Goal: Transaction & Acquisition: Purchase product/service

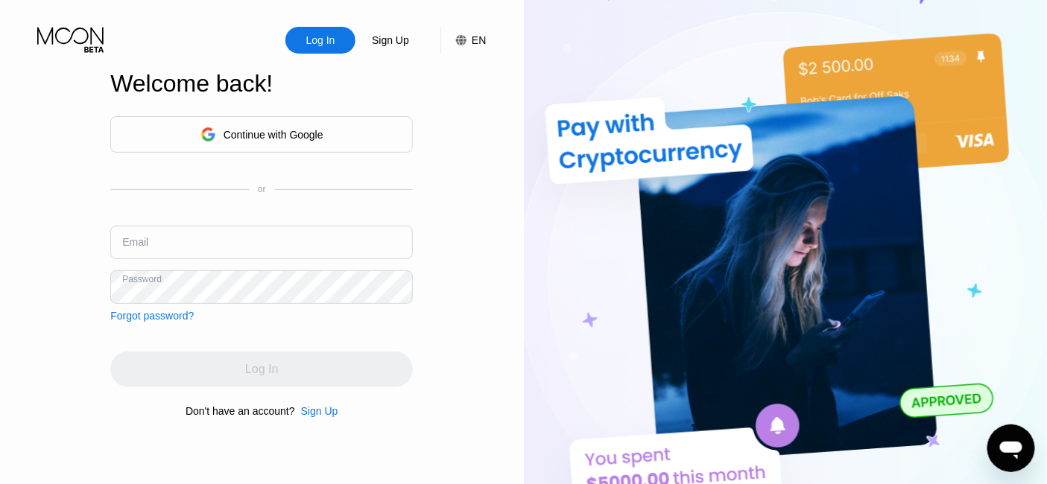
click at [165, 214] on div "Continue with Google or Email Password Forgot password?" at bounding box center [261, 219] width 302 height 206
click at [176, 237] on input "text" at bounding box center [261, 243] width 302 height 34
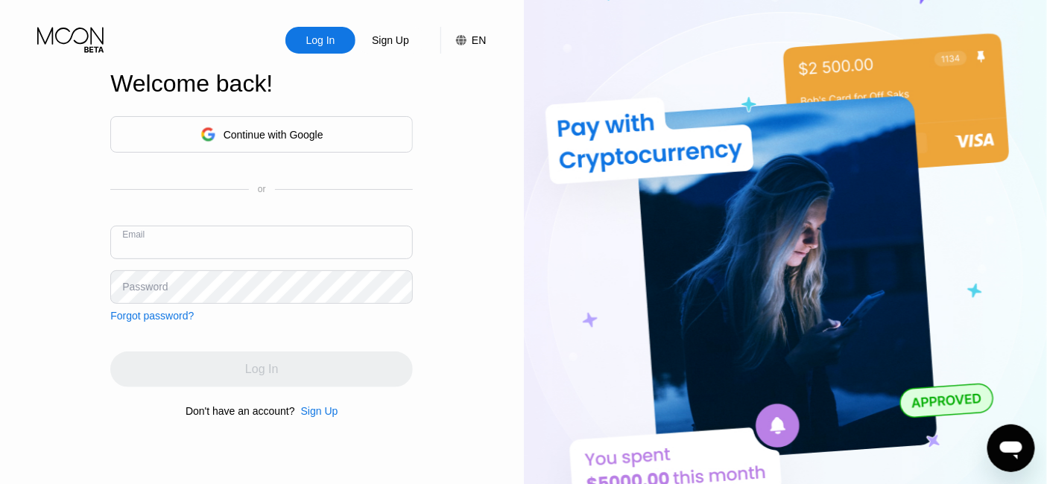
click at [176, 237] on input "text" at bounding box center [261, 243] width 302 height 34
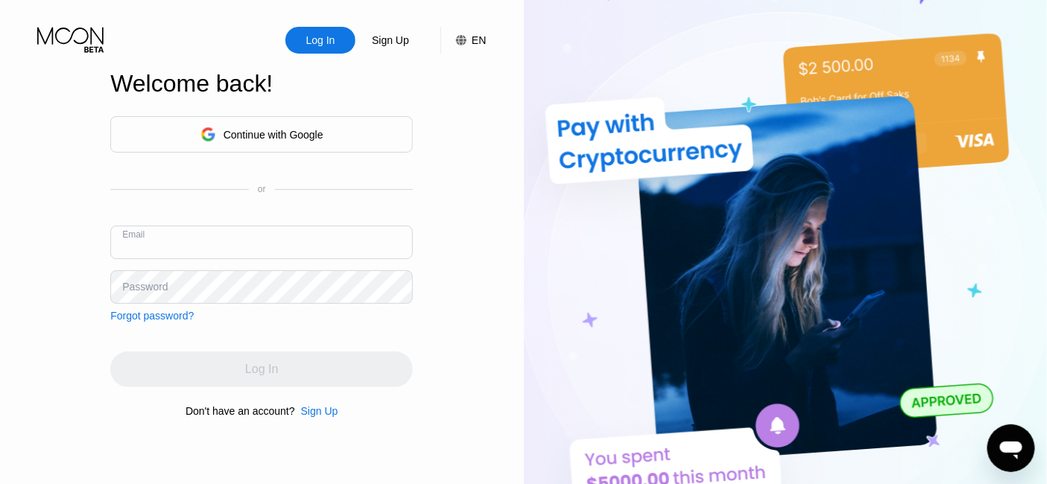
click at [176, 237] on input "text" at bounding box center [261, 243] width 302 height 34
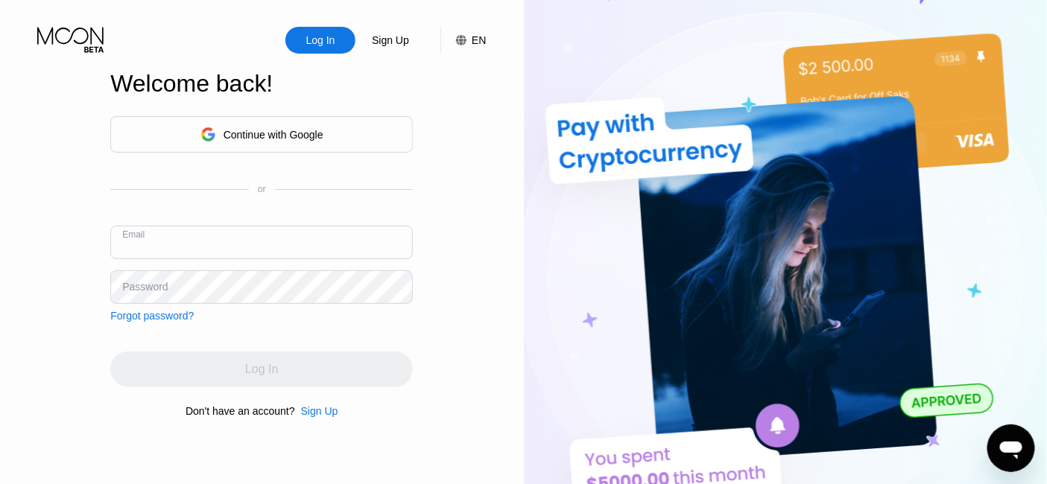
click at [176, 237] on input "text" at bounding box center [261, 243] width 302 height 34
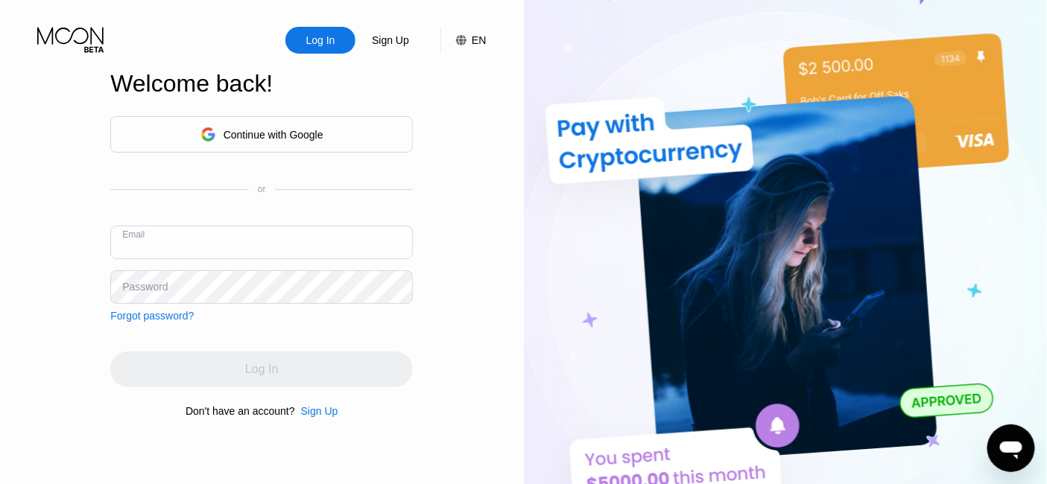
click at [176, 237] on input "text" at bounding box center [261, 243] width 302 height 34
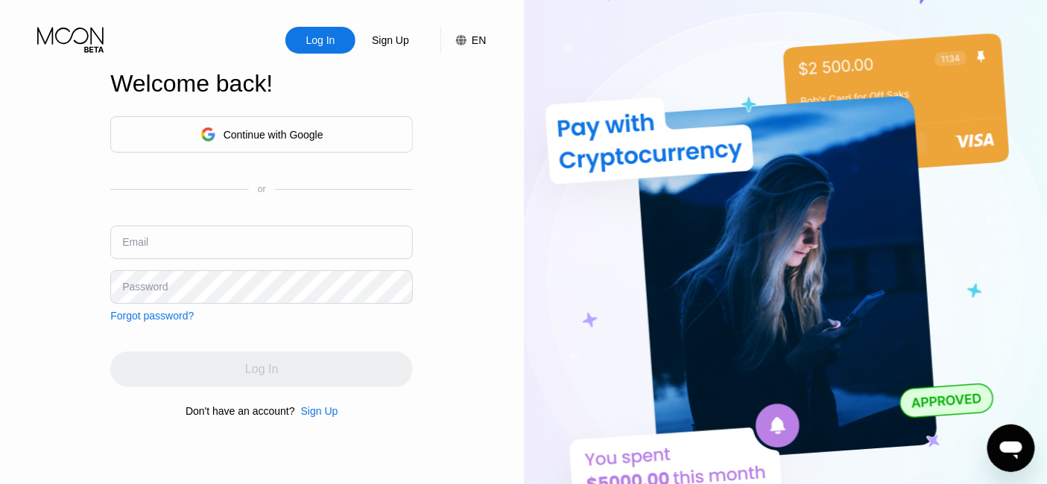
click at [212, 240] on input "text" at bounding box center [261, 243] width 302 height 34
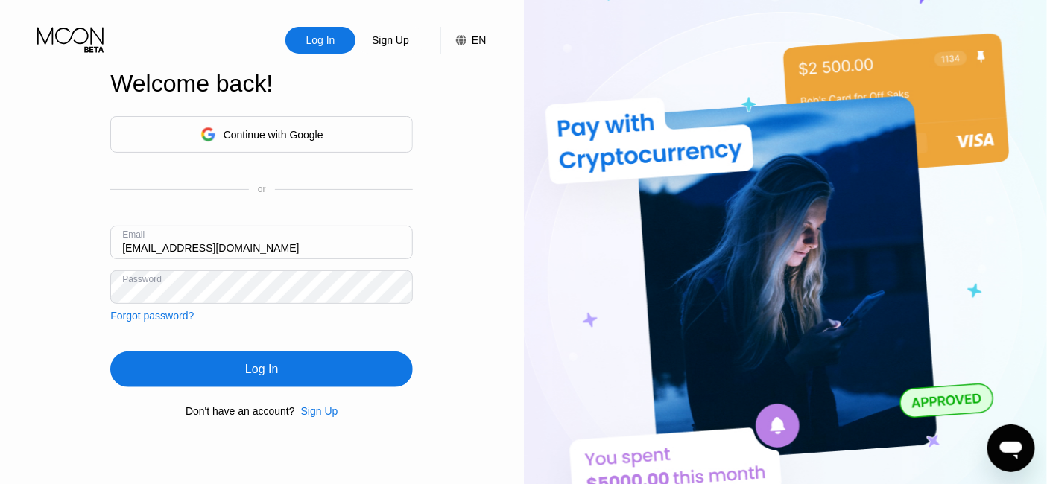
click at [261, 373] on div "Log In" at bounding box center [261, 369] width 33 height 15
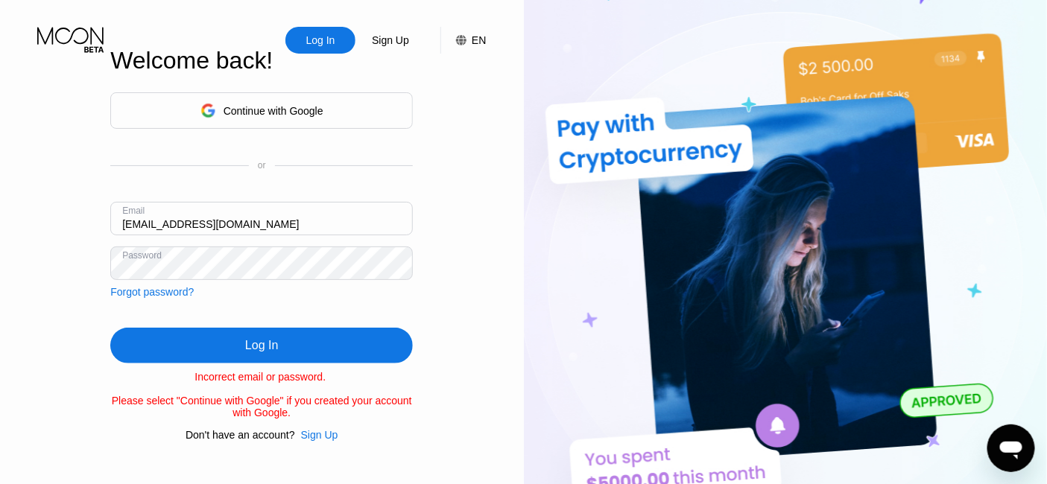
click at [285, 215] on input "[EMAIL_ADDRESS][DOMAIN_NAME]" at bounding box center [261, 219] width 302 height 34
type input "[EMAIL_ADDRESS][DOMAIN_NAME]"
click at [254, 363] on div "Log In" at bounding box center [261, 346] width 302 height 36
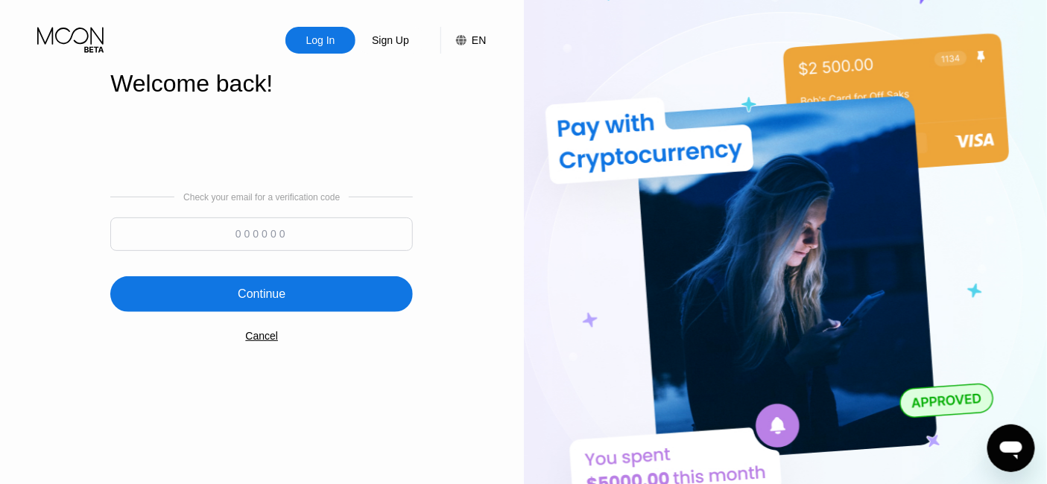
click at [151, 228] on input at bounding box center [261, 235] width 302 height 34
click at [204, 197] on div "Check your email for a verification code" at bounding box center [261, 197] width 156 height 10
click at [350, 224] on input at bounding box center [261, 235] width 302 height 34
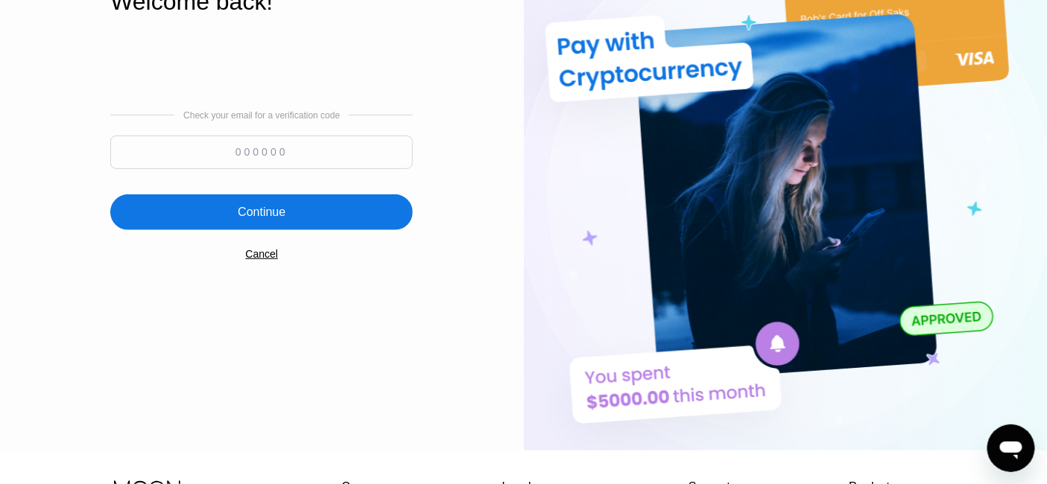
scroll to position [83, 0]
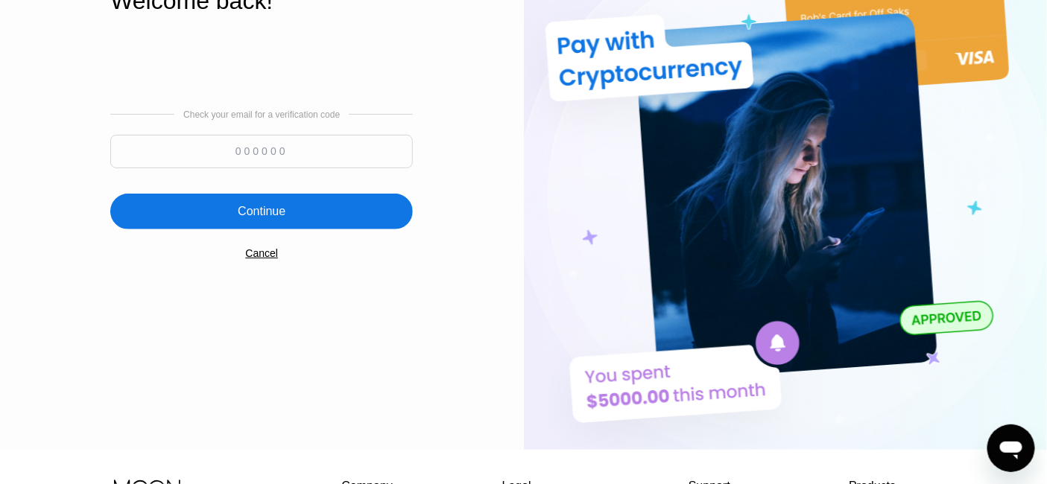
click at [177, 149] on input at bounding box center [261, 152] width 302 height 34
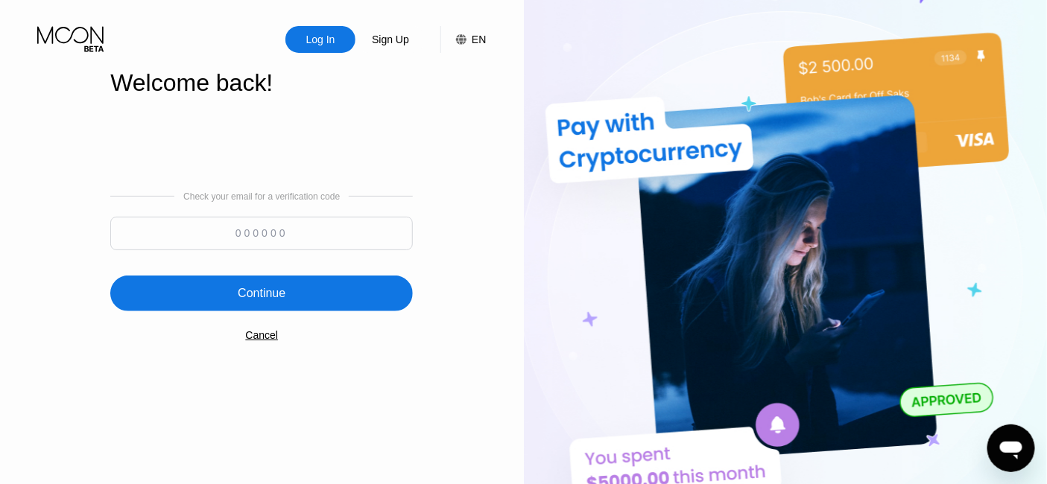
scroll to position [0, 0]
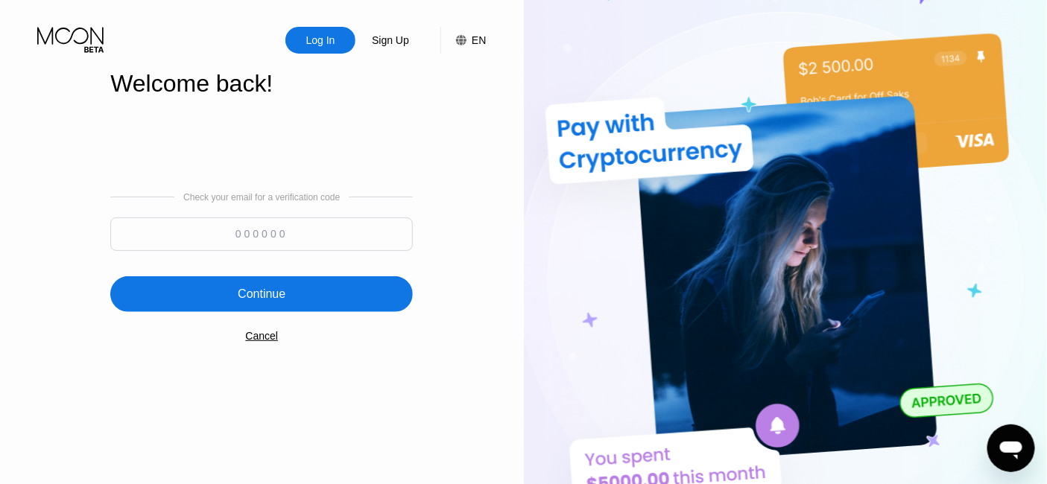
click at [274, 293] on div "Continue" at bounding box center [262, 294] width 48 height 15
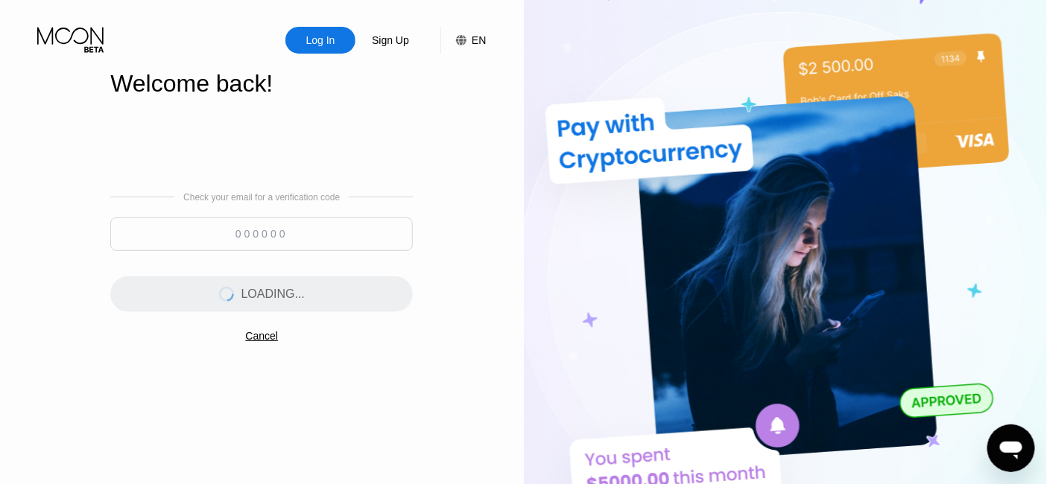
click at [247, 213] on div "Check your email for a verification code" at bounding box center [261, 225] width 302 height 66
click at [218, 204] on div "Check your email for a verification code" at bounding box center [261, 225] width 302 height 66
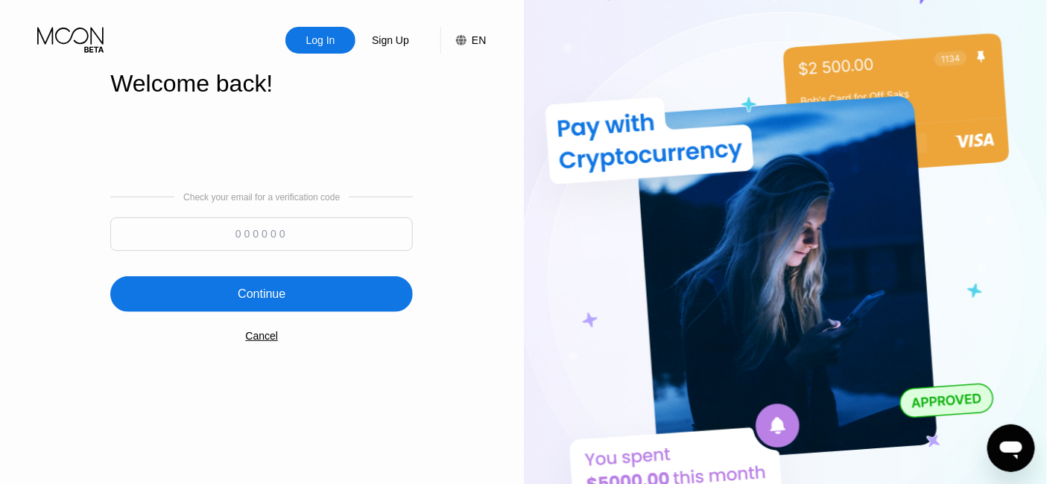
click at [197, 220] on input at bounding box center [261, 235] width 302 height 34
click at [361, 229] on input at bounding box center [261, 235] width 302 height 34
paste input "298200"
type input "298200"
click at [201, 296] on div "Continue" at bounding box center [261, 294] width 302 height 36
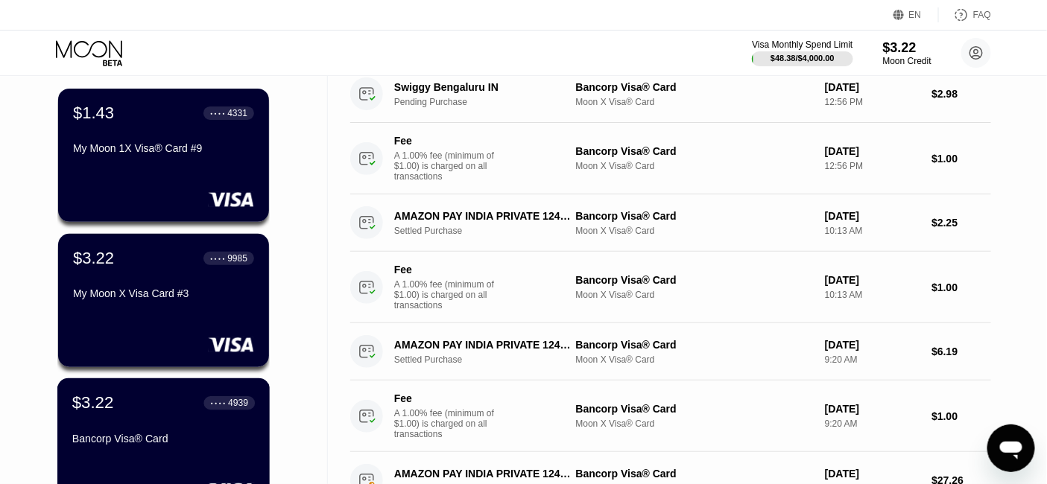
scroll to position [83, 0]
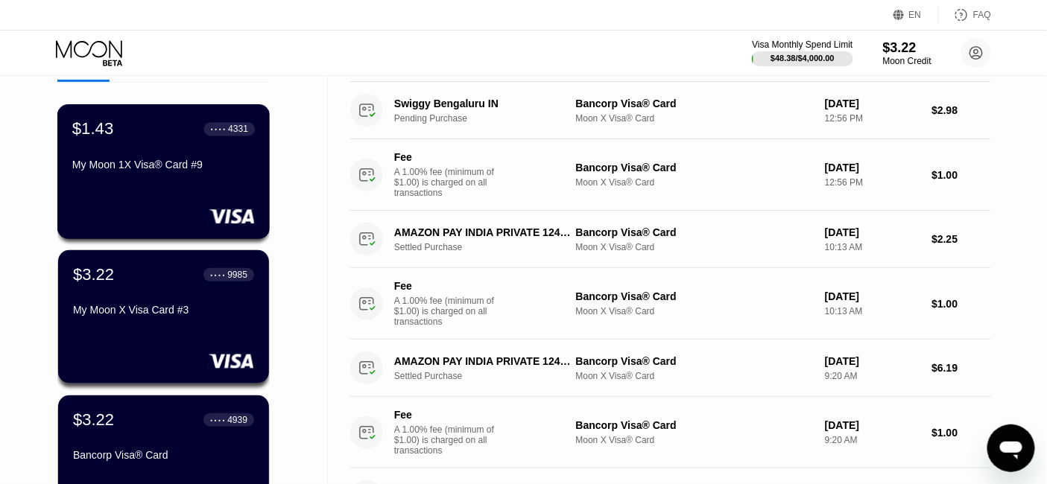
click at [124, 161] on div "$1.43 ● ● ● ● 4331 My Moon 1X Visa® Card #9" at bounding box center [163, 147] width 182 height 57
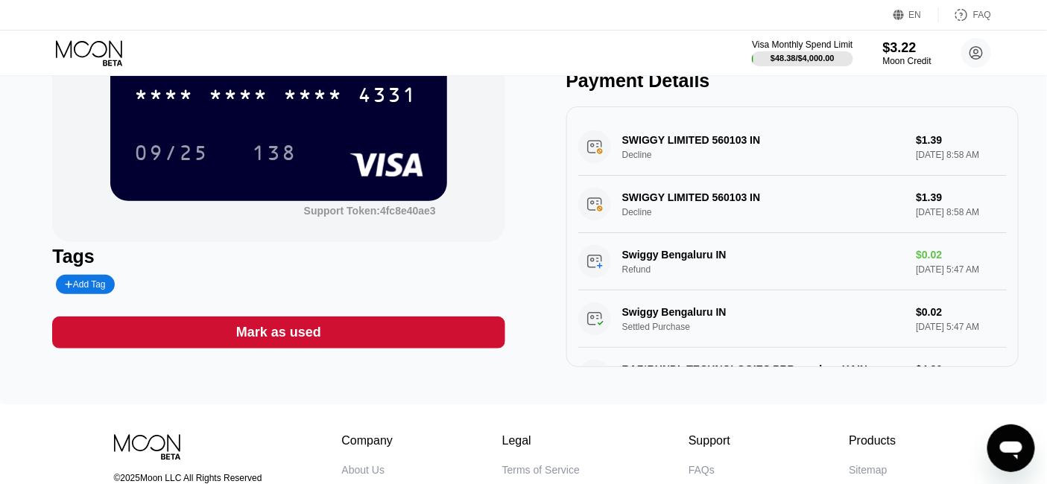
scroll to position [165, 0]
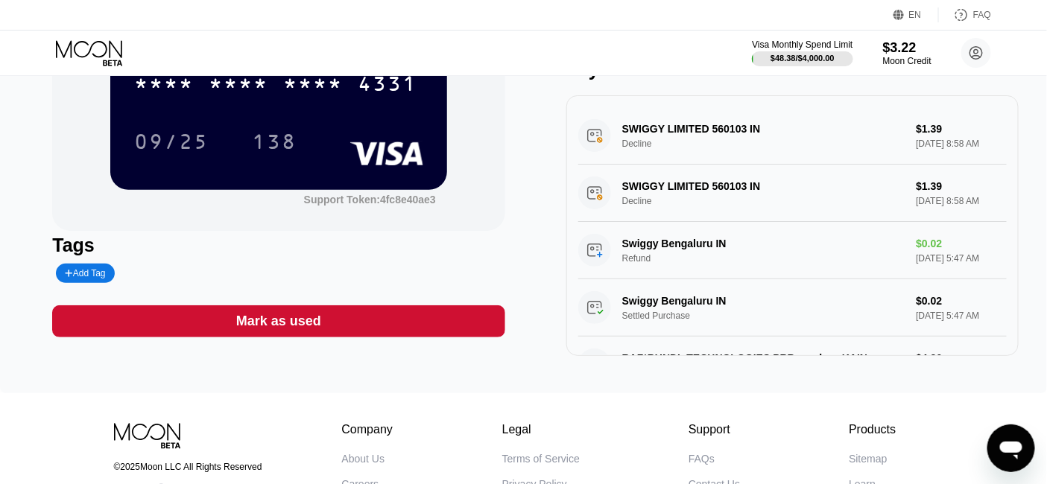
click at [277, 330] on div "Mark as used" at bounding box center [278, 321] width 85 height 17
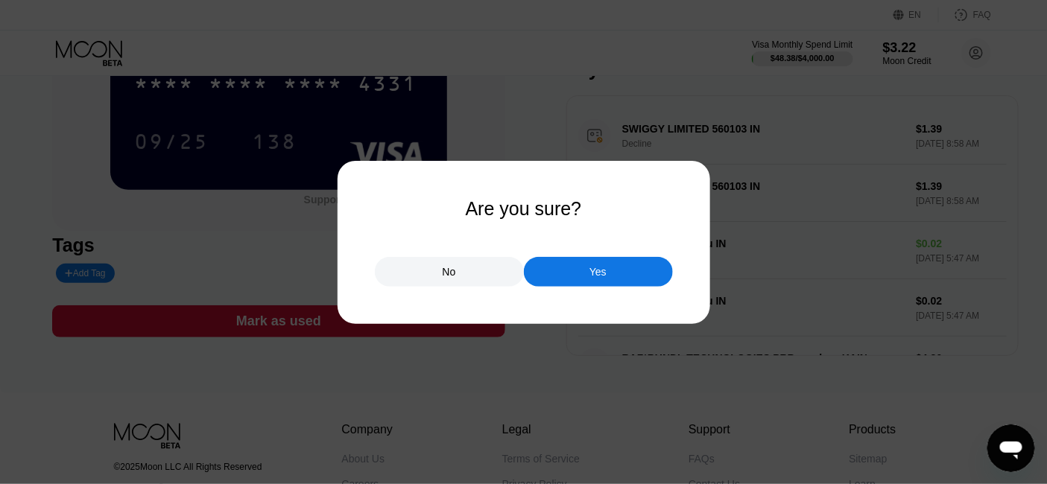
click at [603, 270] on div "Yes" at bounding box center [597, 271] width 17 height 13
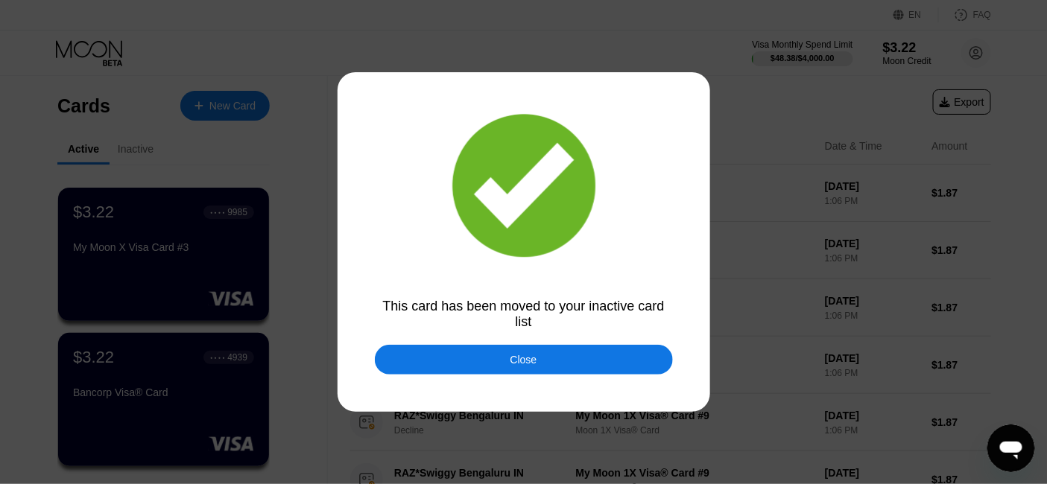
click at [492, 355] on div "Close" at bounding box center [524, 360] width 298 height 30
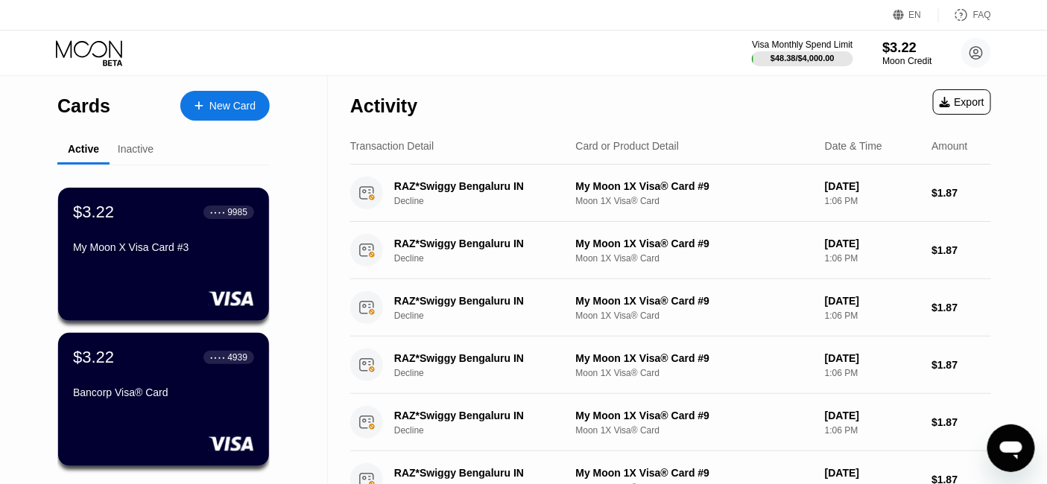
click at [912, 56] on div "Moon Credit" at bounding box center [907, 61] width 50 height 10
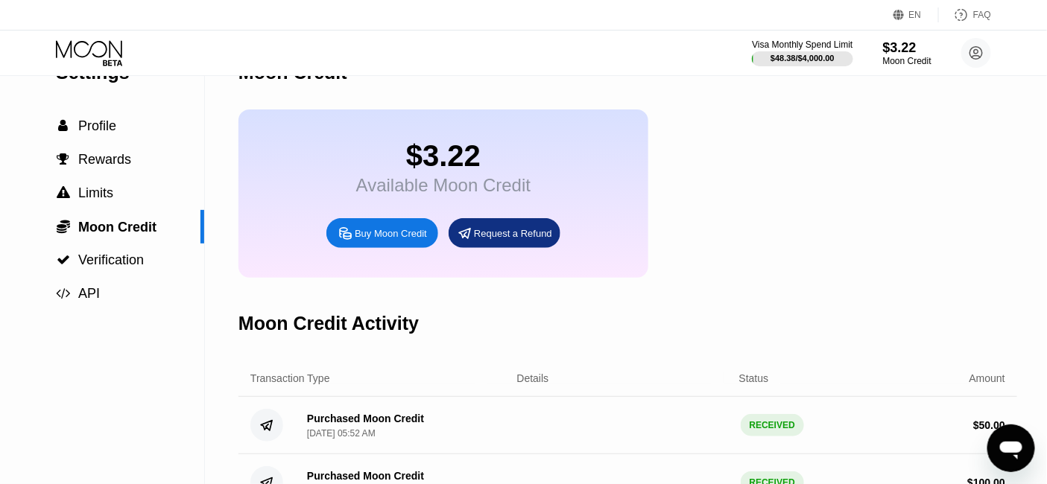
scroll to position [83, 0]
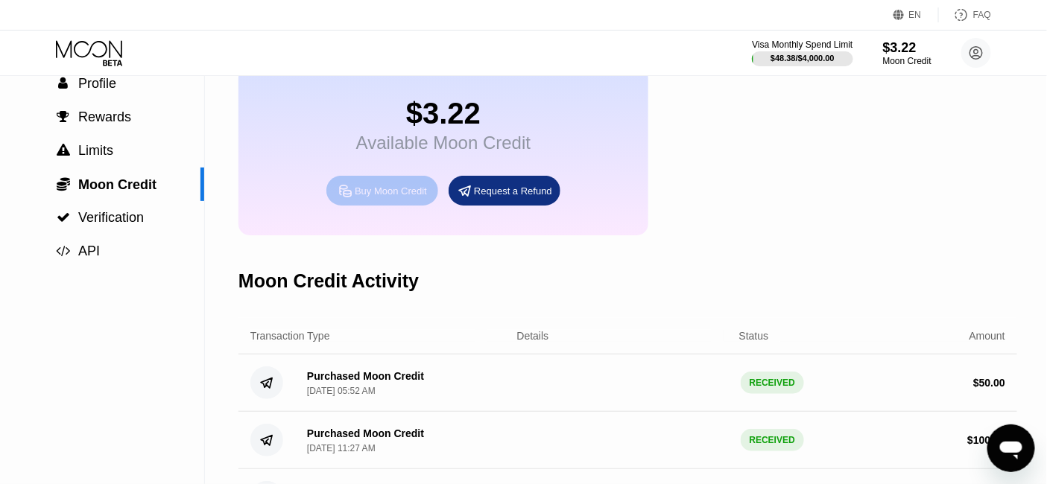
click at [397, 197] on div "Buy Moon Credit" at bounding box center [391, 191] width 72 height 13
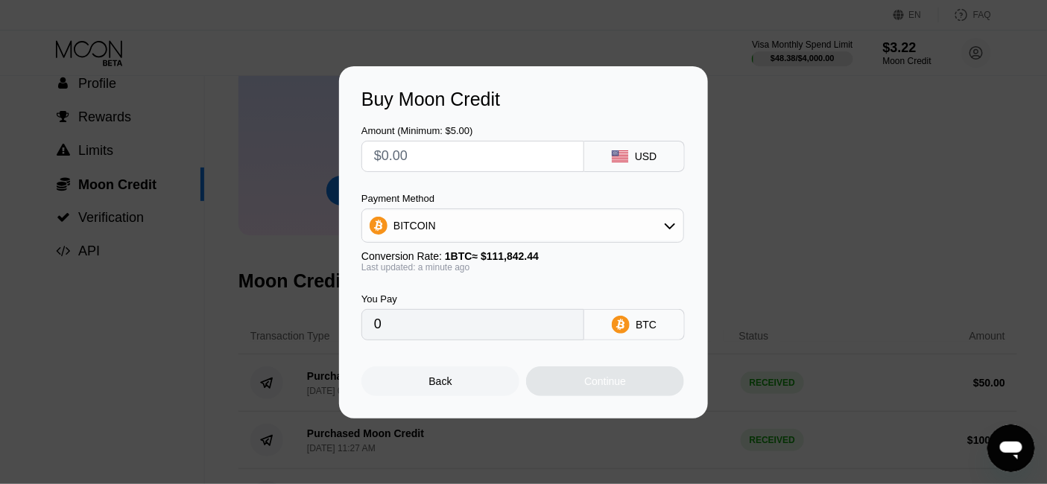
click at [396, 159] on input "text" at bounding box center [472, 157] width 197 height 30
type input "$11"
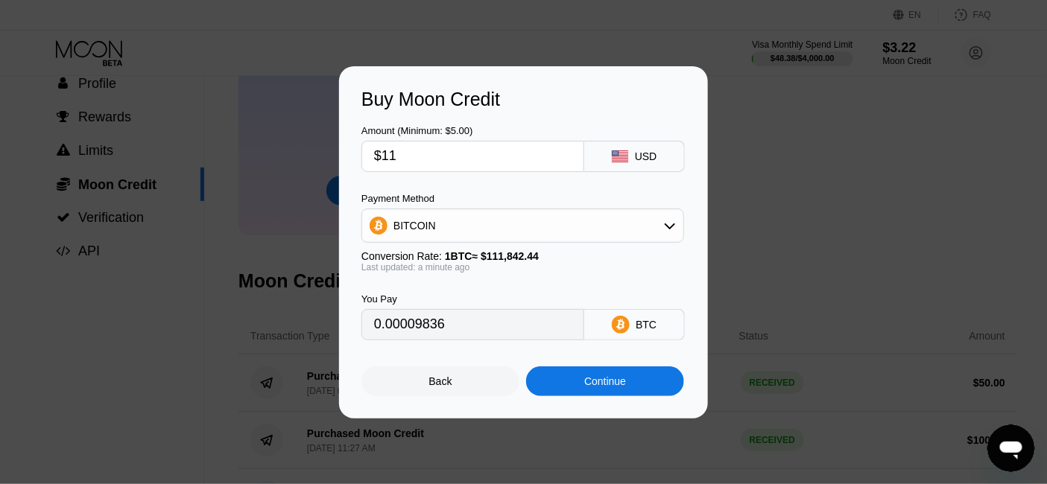
type input "0.00009836"
type input "$112"
type input "0.00100141"
type input "$112"
click at [437, 226] on div "BITCOIN" at bounding box center [522, 226] width 321 height 30
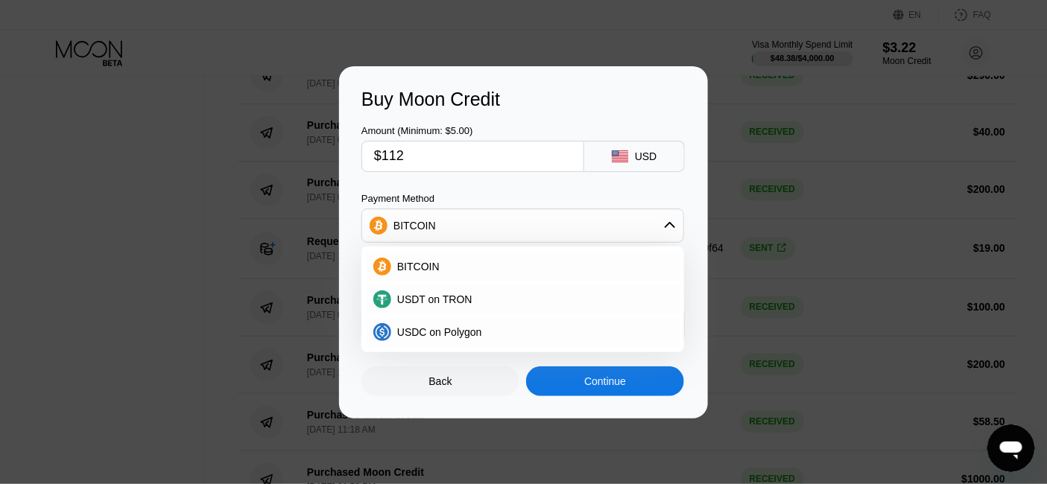
scroll to position [1158, 0]
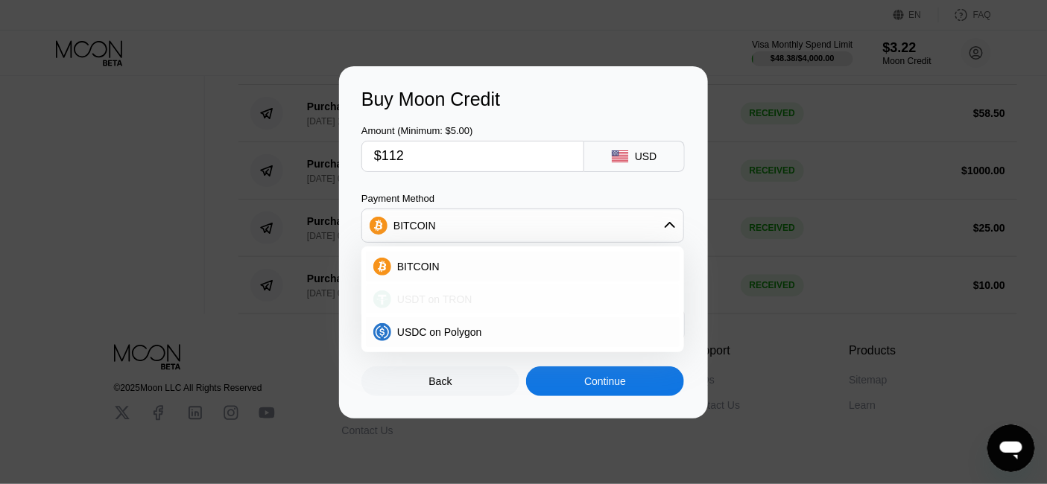
click at [442, 305] on span "USDT on TRON" at bounding box center [434, 299] width 75 height 12
type input "113.13"
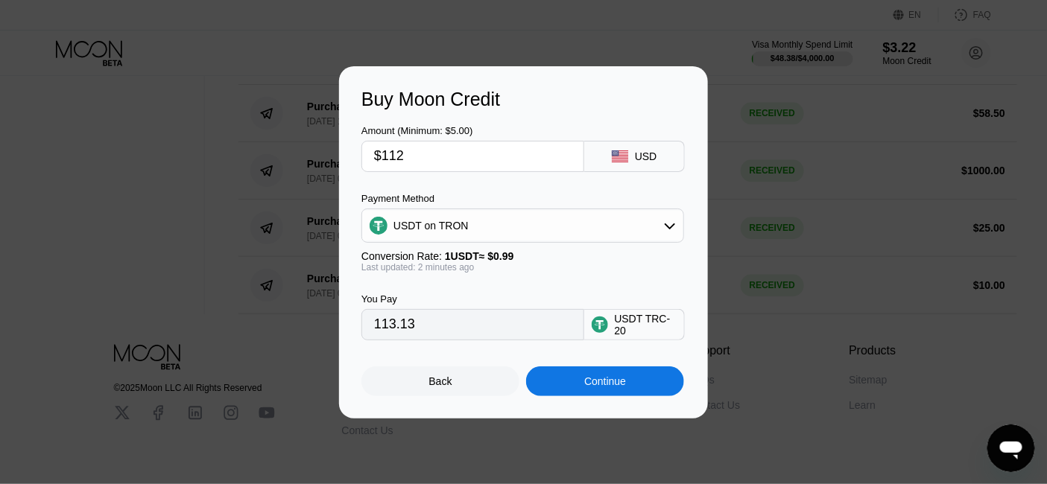
click at [413, 157] on input "$112" at bounding box center [472, 157] width 197 height 30
type input "$1"
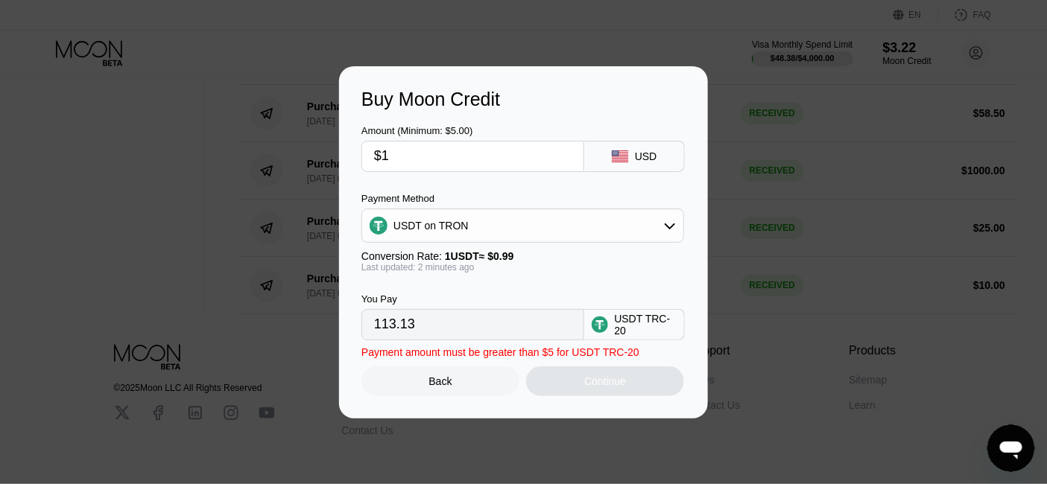
type input "1.01"
type input "$11"
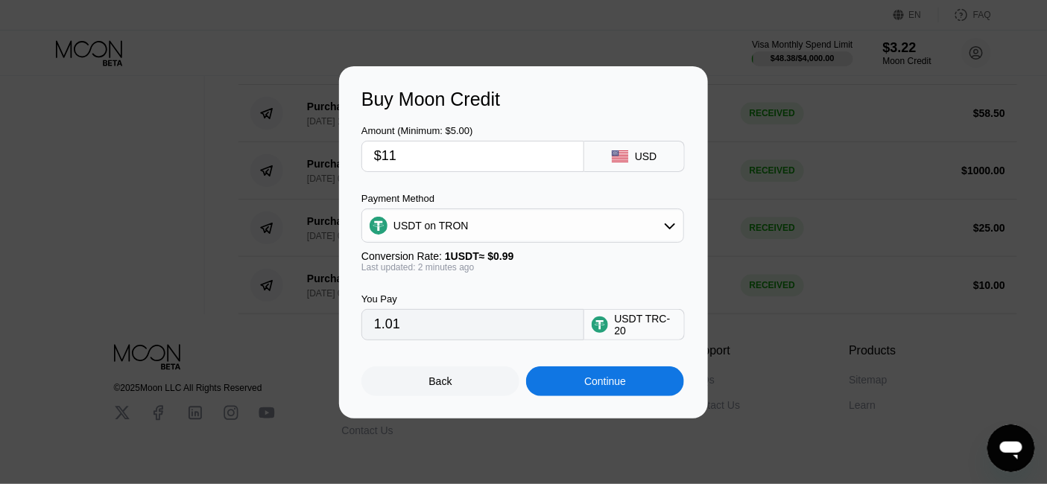
type input "11.11"
type input "$119"
type input "120.20"
type input "$1"
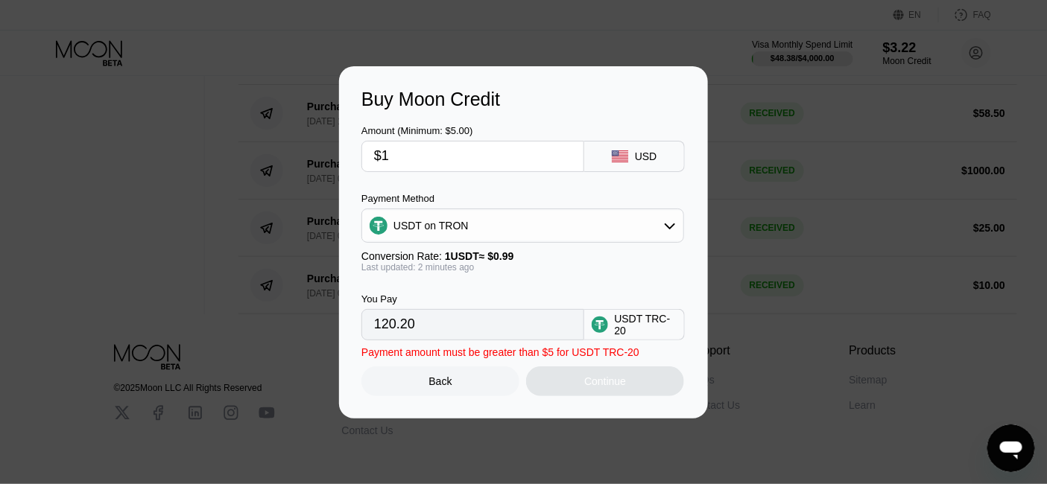
type input "1.01"
type input "$10"
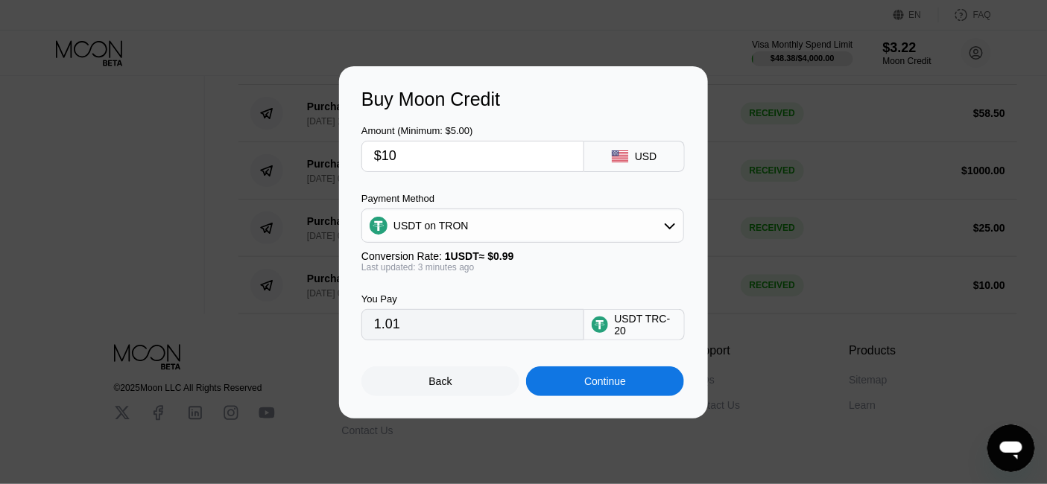
type input "10.10"
type input "$109"
type input "110.10"
type input "$10"
type input "10.10"
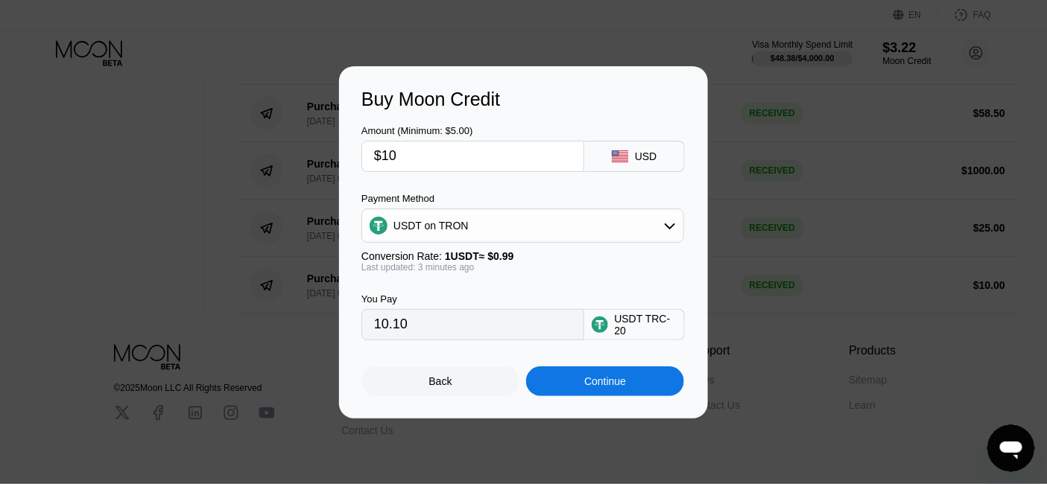
type input "$105"
type input "106.06"
type input "$105"
click at [618, 387] on div "Continue" at bounding box center [605, 381] width 42 height 12
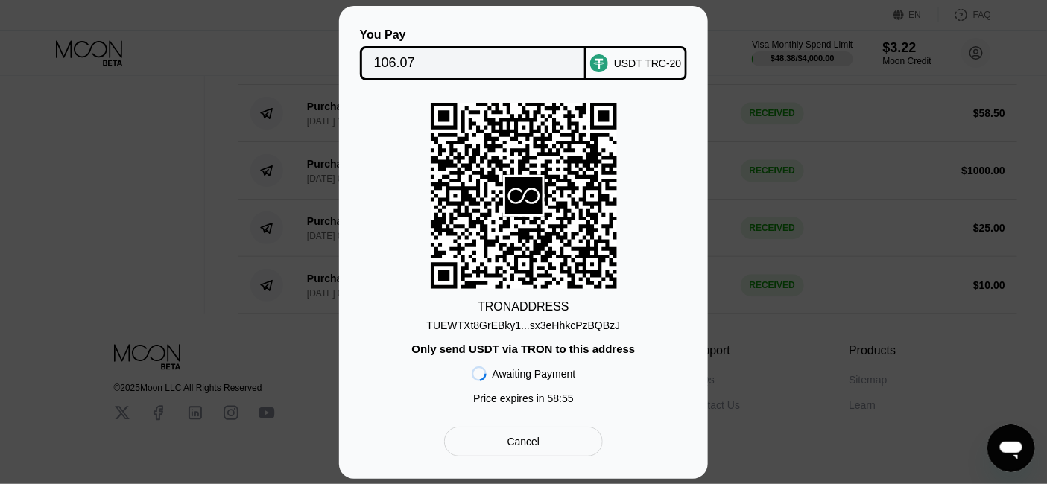
click at [480, 323] on div "TUEWTXt8GrEBky1...sx3eHhkcPzBQBzJ" at bounding box center [524, 326] width 194 height 12
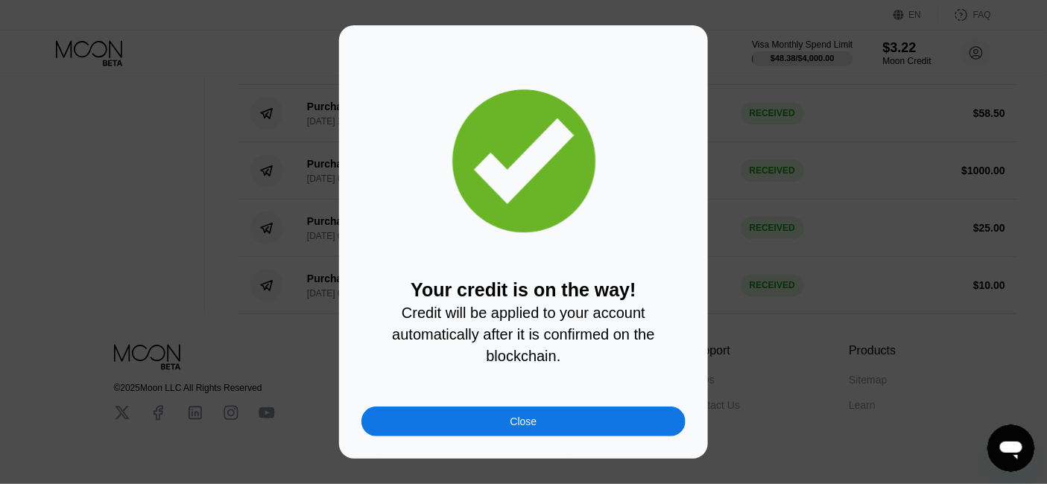
click at [504, 448] on div "Your credit is on the way! Credit will be applied to your account automatically…" at bounding box center [523, 242] width 369 height 434
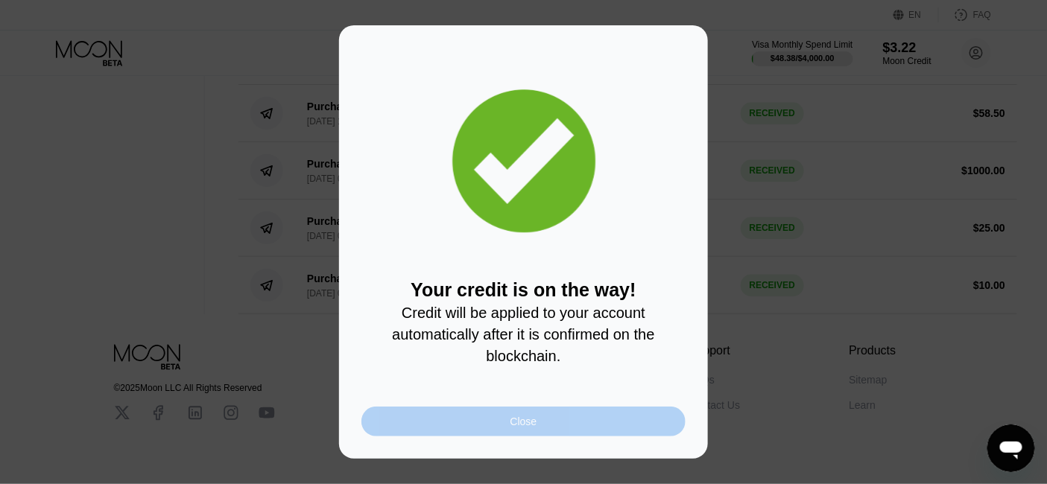
click at [539, 432] on div "Close" at bounding box center [523, 422] width 324 height 30
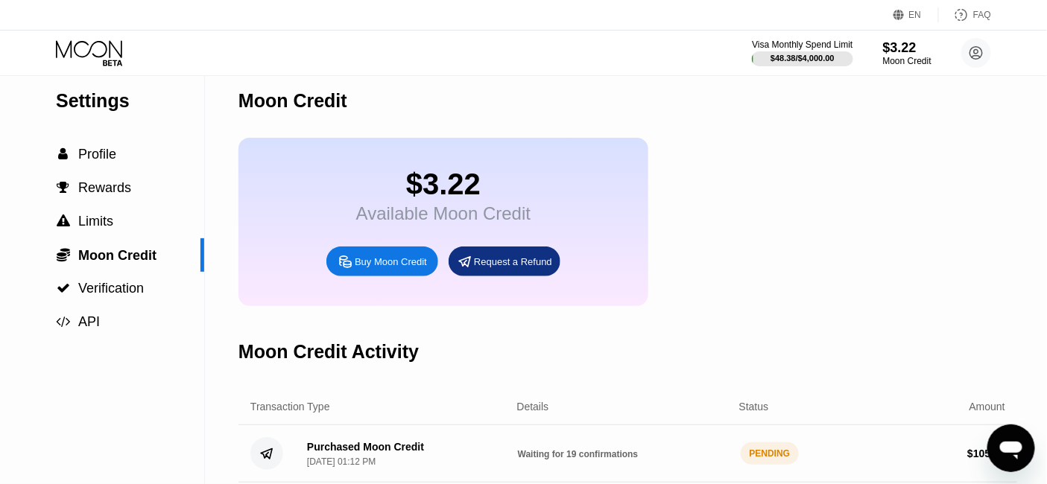
scroll to position [0, 0]
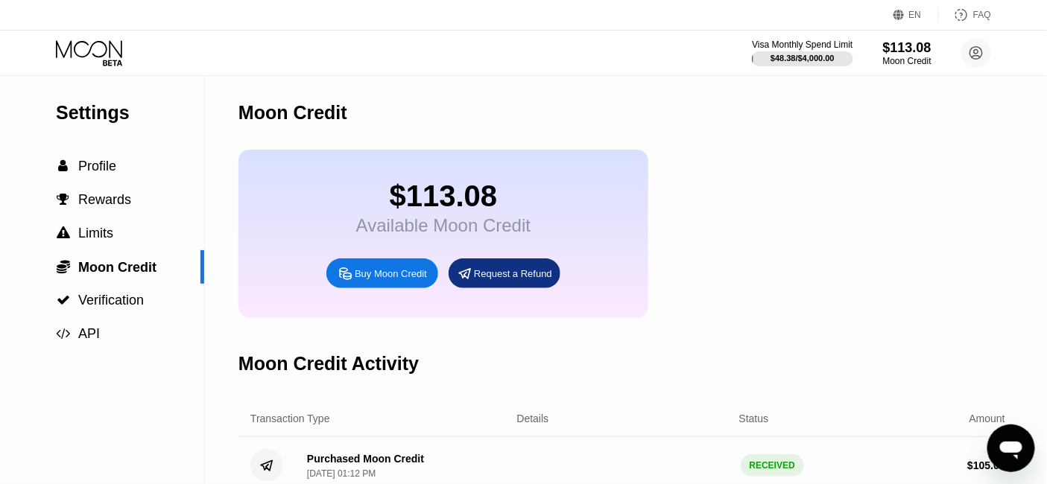
click at [88, 45] on icon at bounding box center [89, 48] width 66 height 17
